Goal: Task Accomplishment & Management: Manage account settings

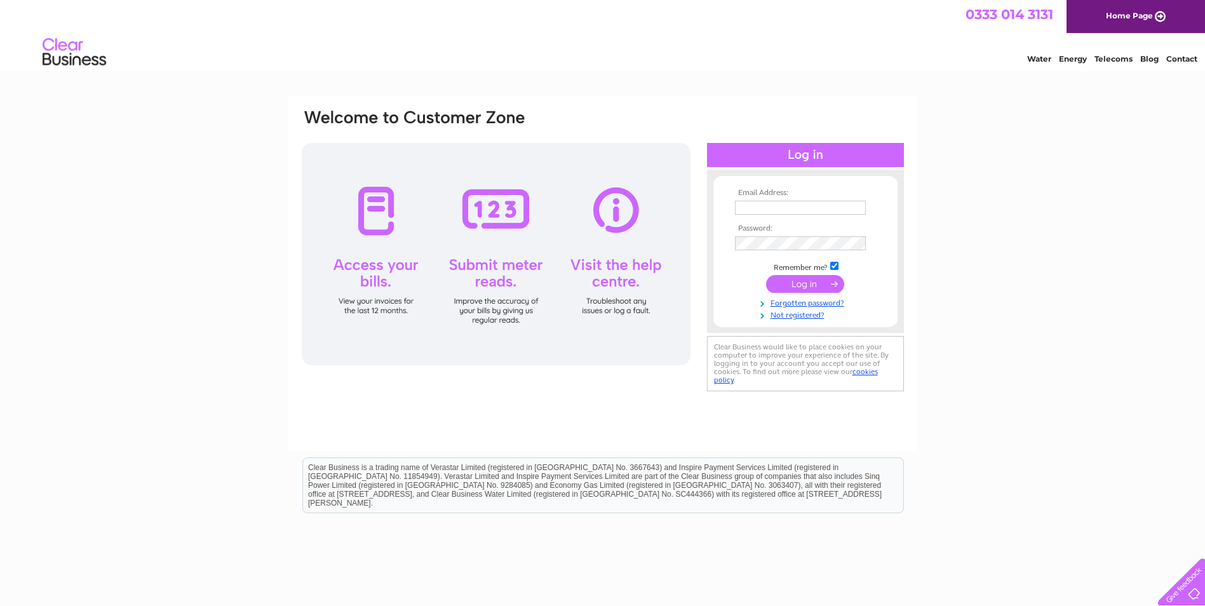
type input "[PERSON_NAME][EMAIL_ADDRESS][PERSON_NAME][DOMAIN_NAME][PERSON_NAME]"
click at [803, 280] on input "submit" at bounding box center [805, 284] width 78 height 18
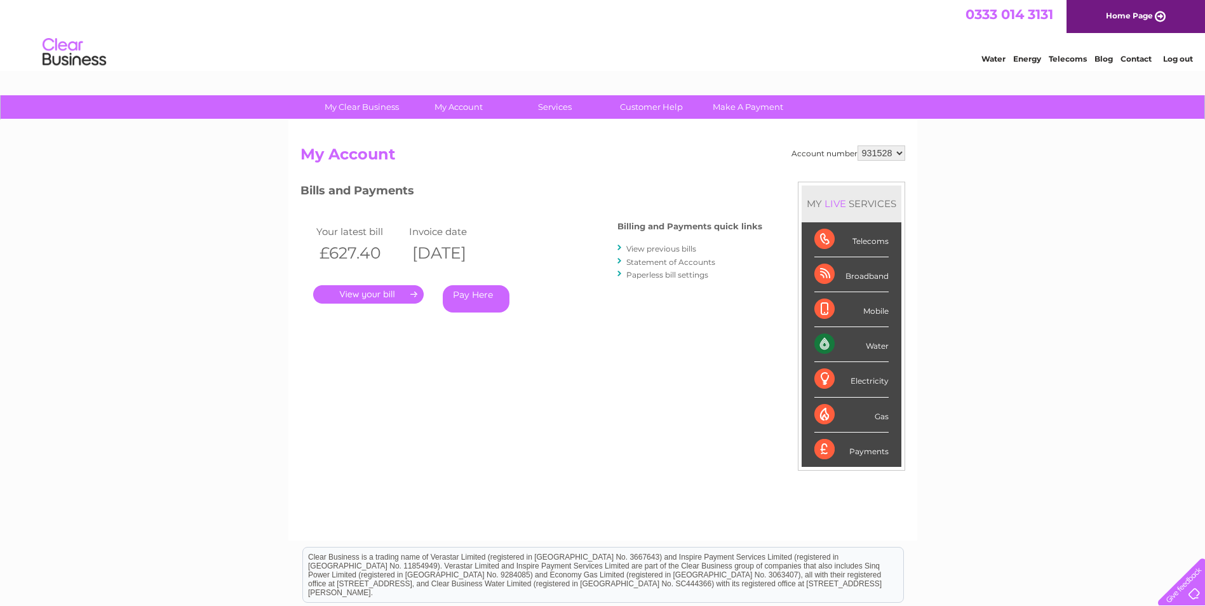
click at [395, 289] on link "." at bounding box center [368, 294] width 111 height 18
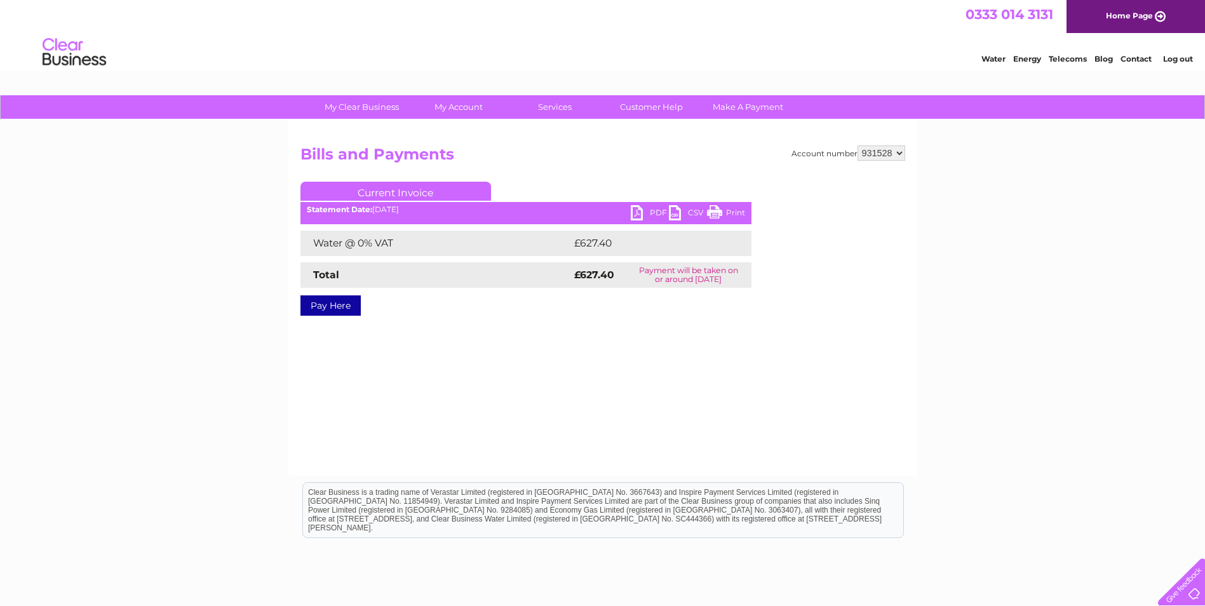
click at [633, 211] on link "PDF" at bounding box center [650, 214] width 38 height 18
click at [195, 462] on div "My Clear Business Login Details My Details My Preferences Link Account My Accou…" at bounding box center [602, 394] width 1205 height 598
